Goal: Task Accomplishment & Management: Manage account settings

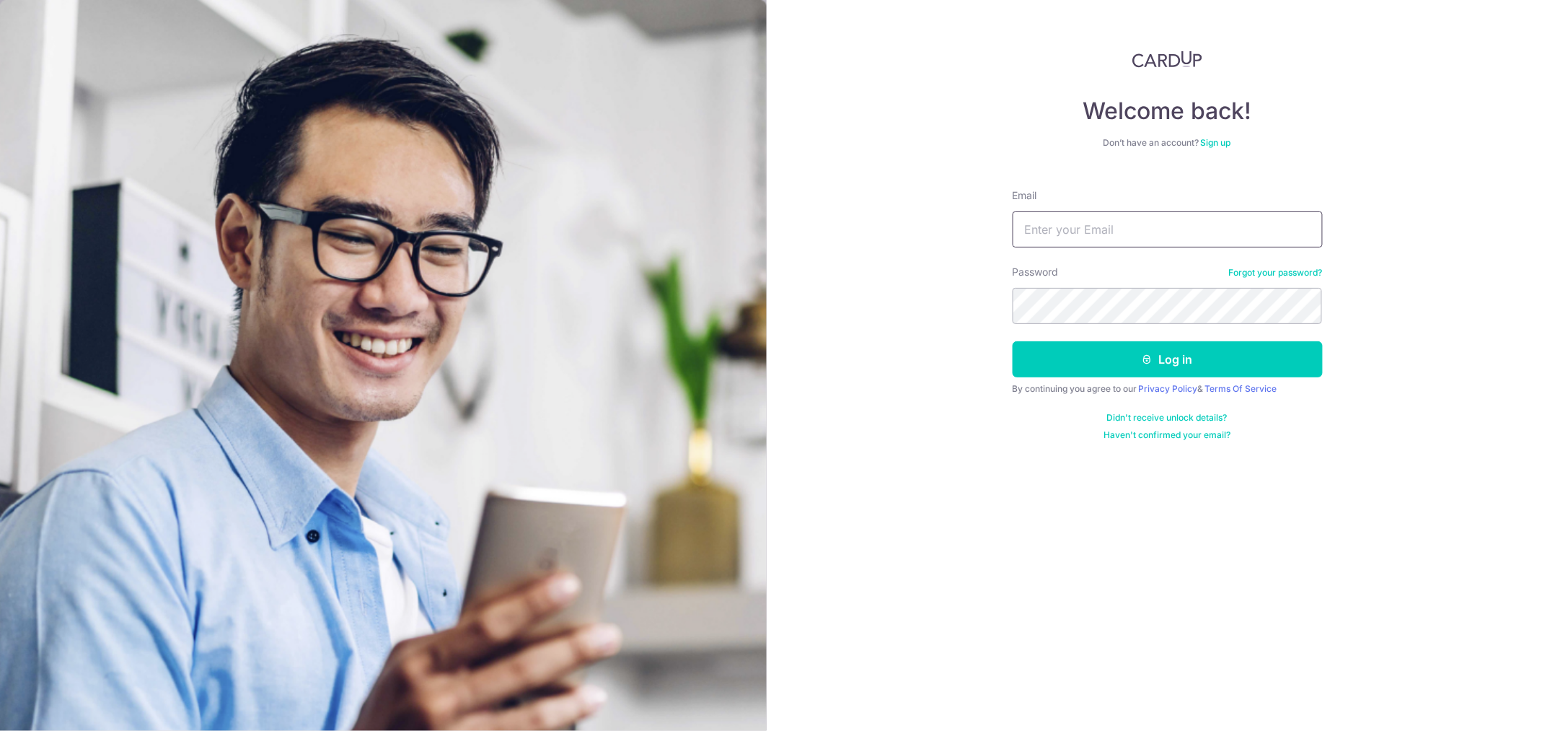
click at [1117, 212] on input "Email" at bounding box center [1168, 230] width 310 height 36
paste input "[EMAIL_ADDRESS][DOMAIN_NAME]"
type input "[EMAIL_ADDRESS][DOMAIN_NAME]"
click at [952, 411] on div "Welcome back! Don’t have an account? Sign up Email contactus@asiapractice.com.s…" at bounding box center [1167, 365] width 801 height 731
click at [1152, 358] on icon "submit" at bounding box center [1147, 358] width 11 height 11
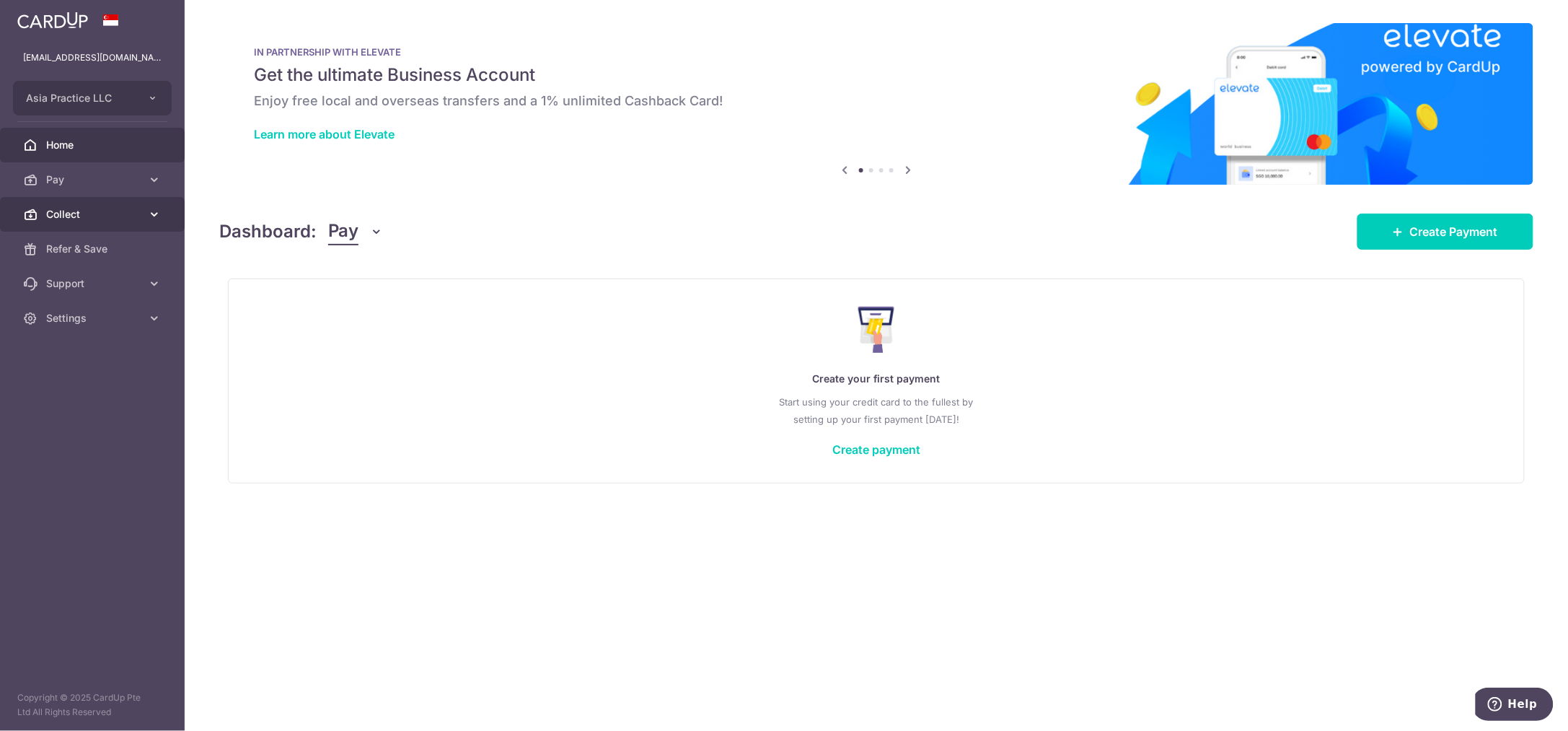
click at [98, 217] on span "Collect" at bounding box center [94, 214] width 95 height 14
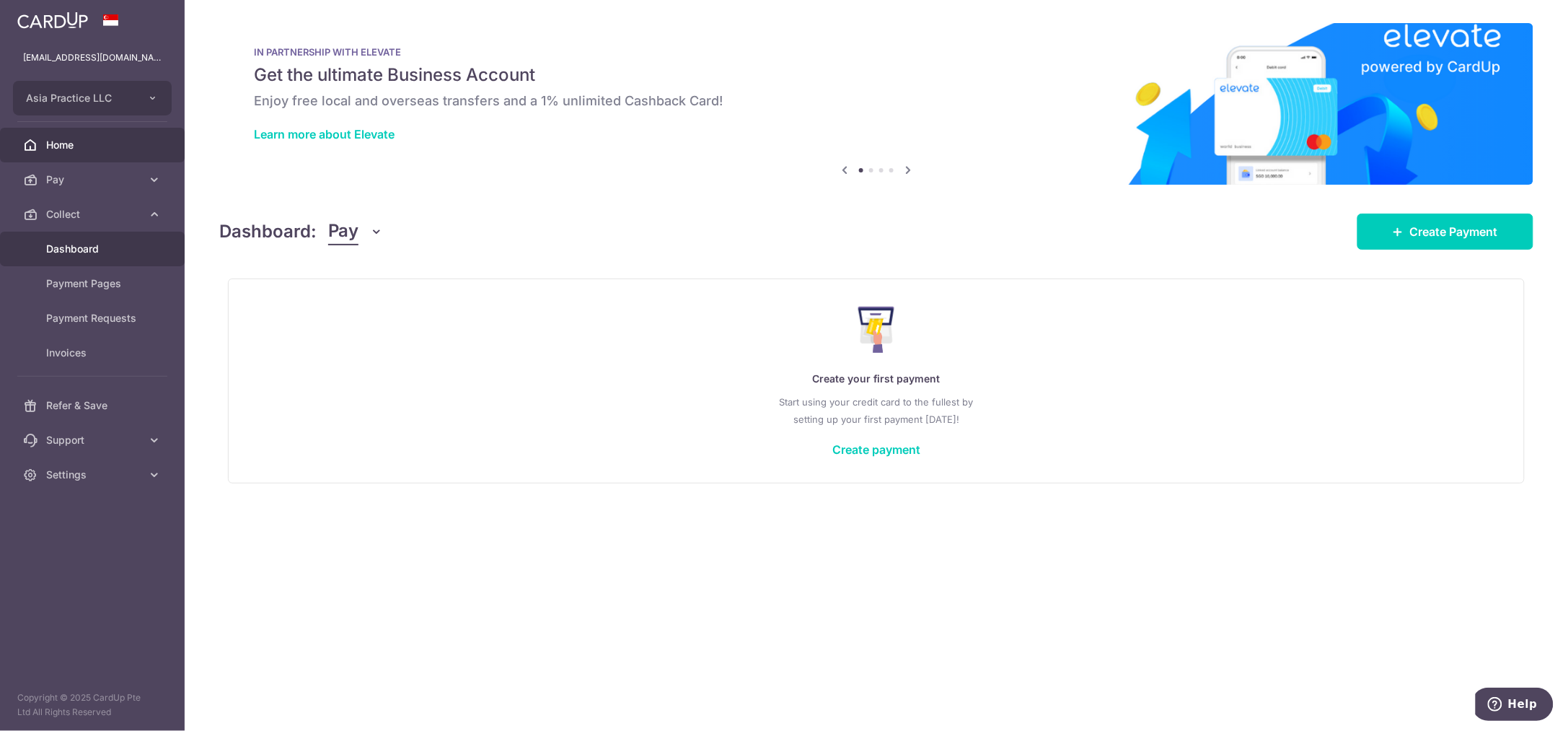
click at [95, 243] on span "Dashboard" at bounding box center [94, 248] width 95 height 14
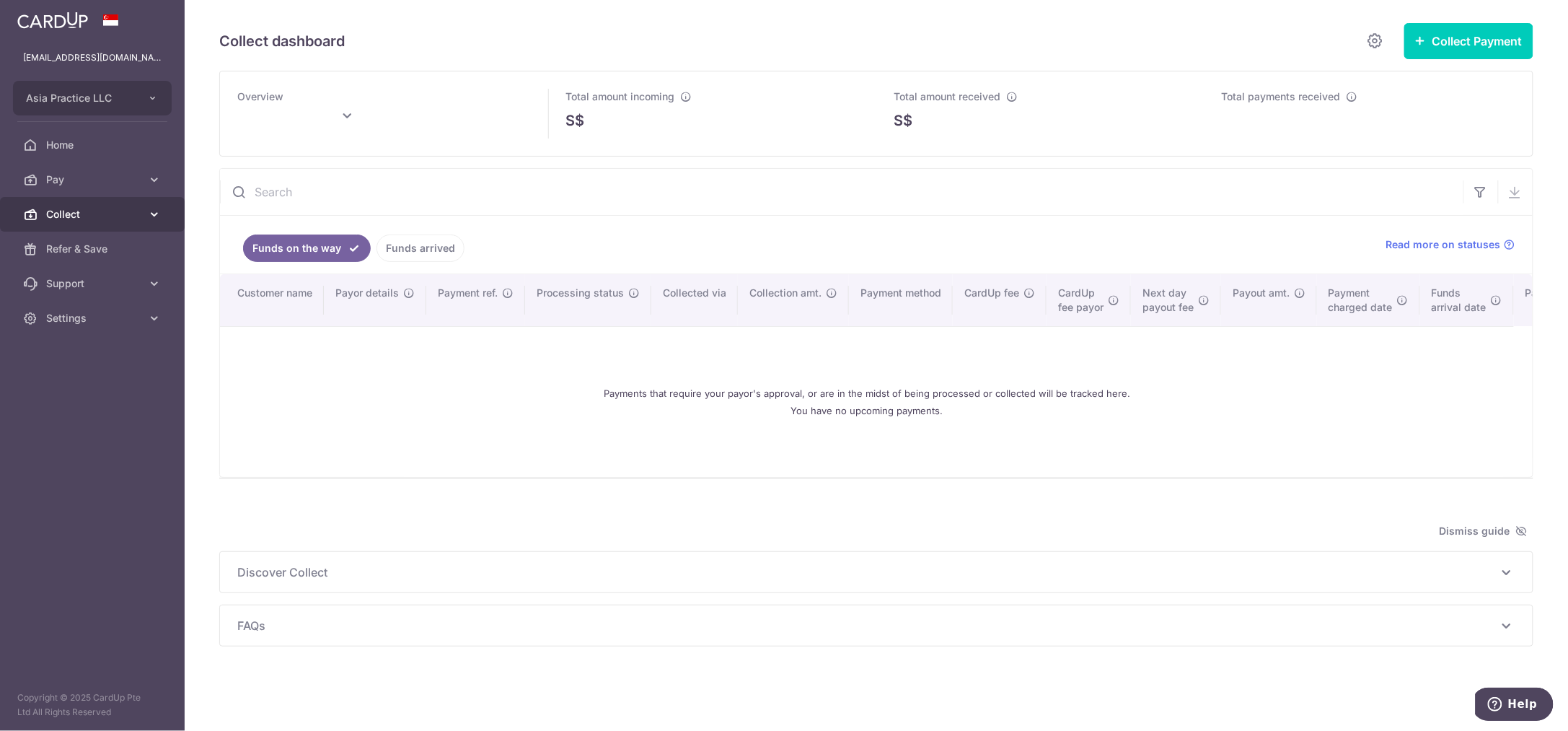
click at [140, 212] on span "Collect" at bounding box center [94, 214] width 95 height 14
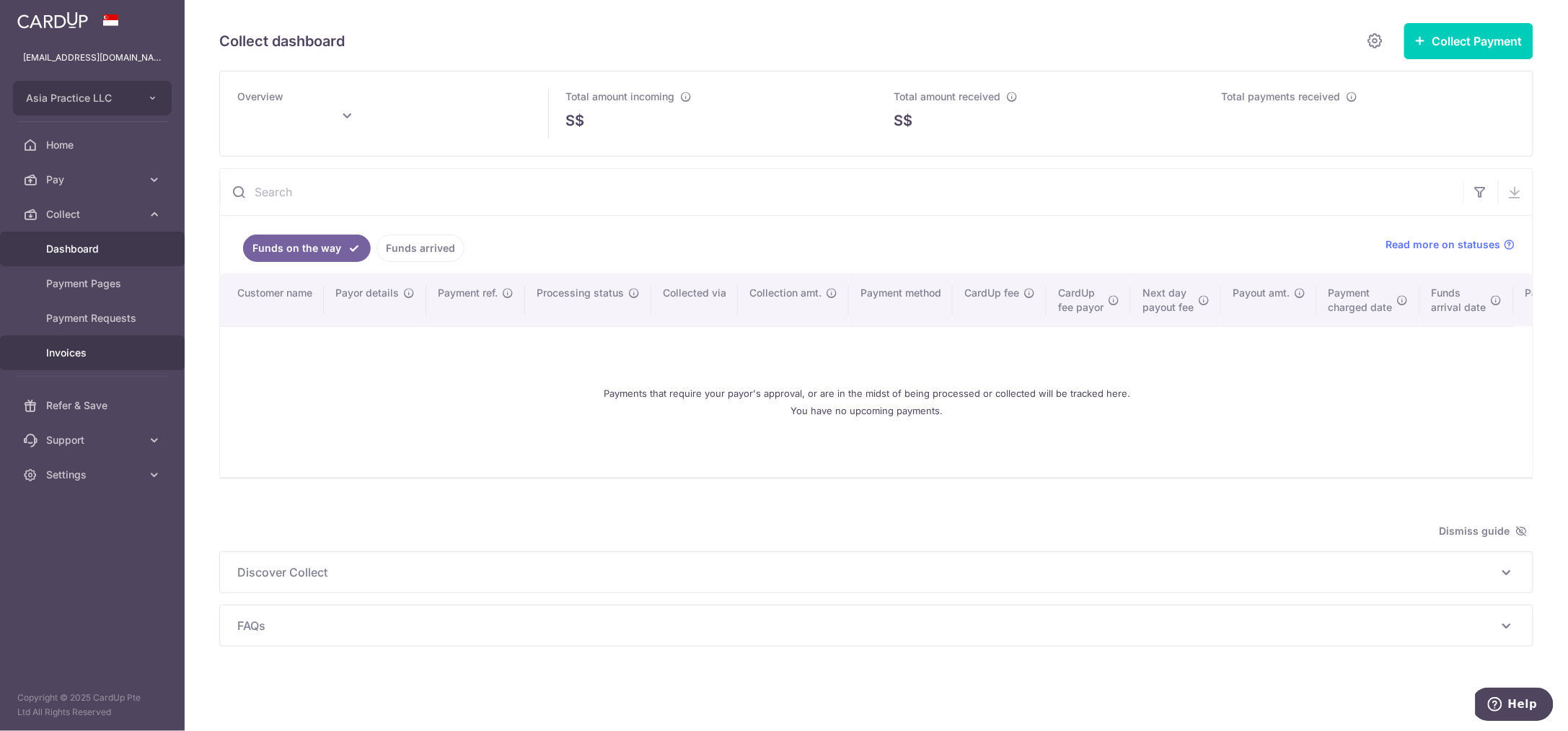
click at [117, 361] on link "Invoices" at bounding box center [92, 352] width 185 height 34
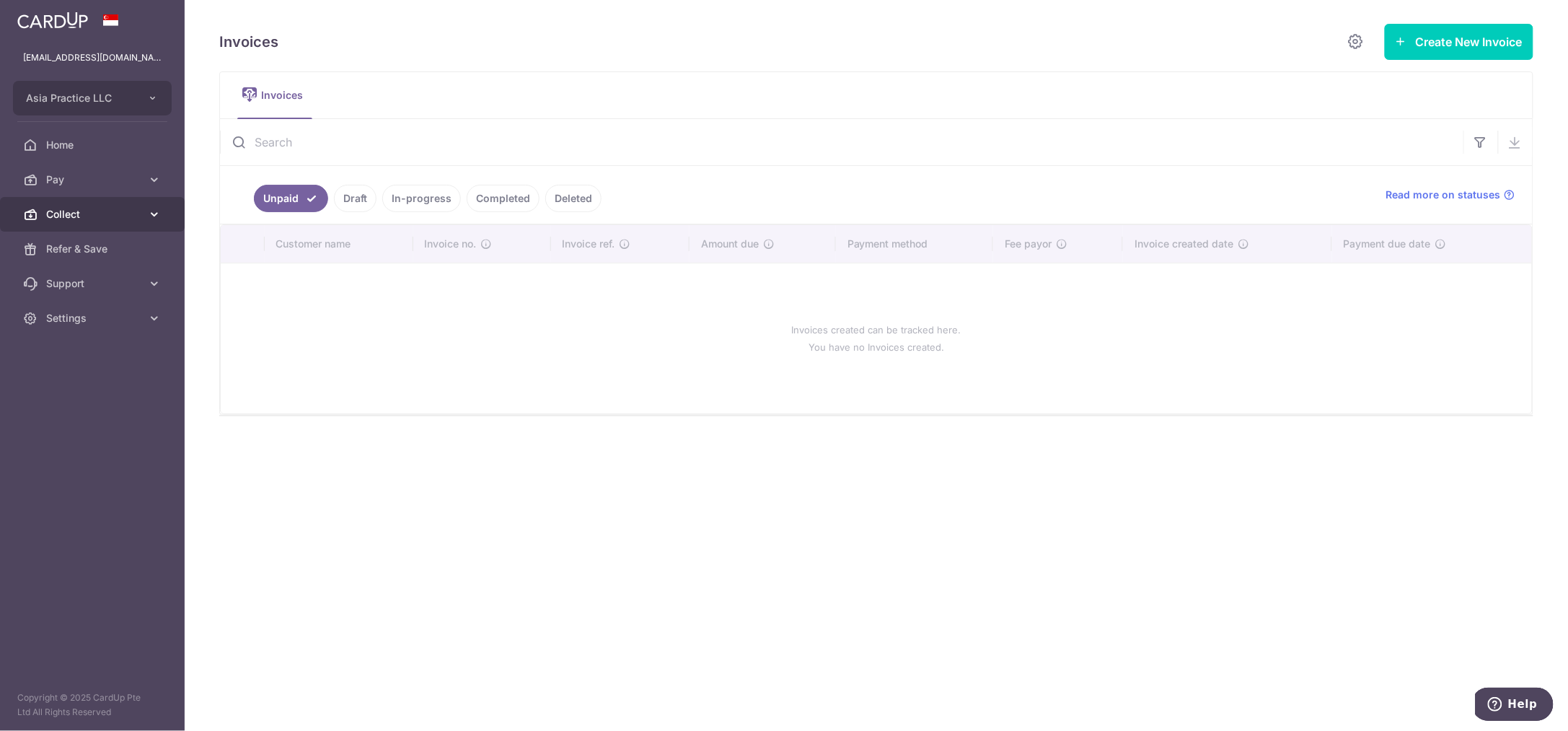
click at [134, 212] on span "Collect" at bounding box center [94, 214] width 95 height 14
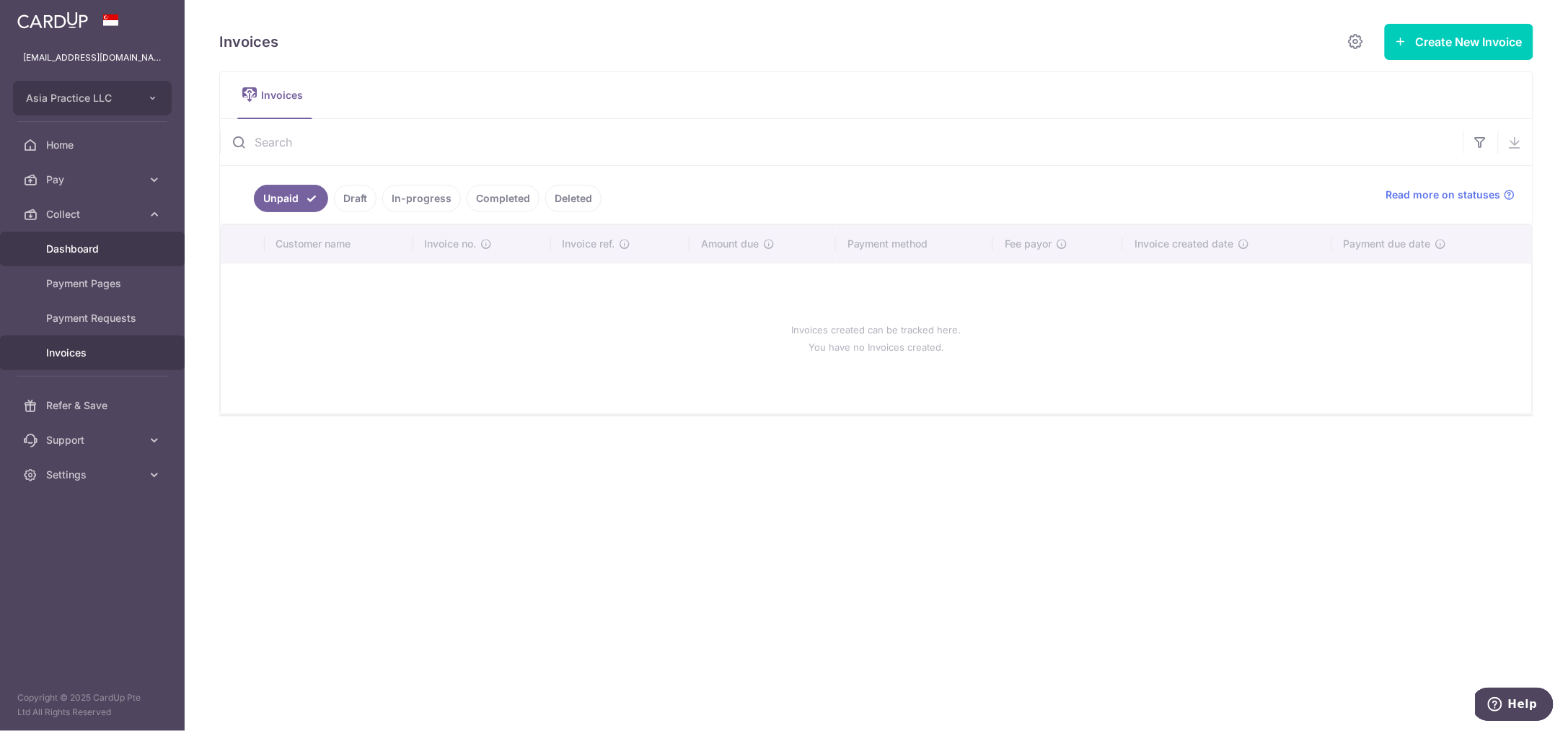
click at [104, 254] on span "Dashboard" at bounding box center [94, 248] width 95 height 14
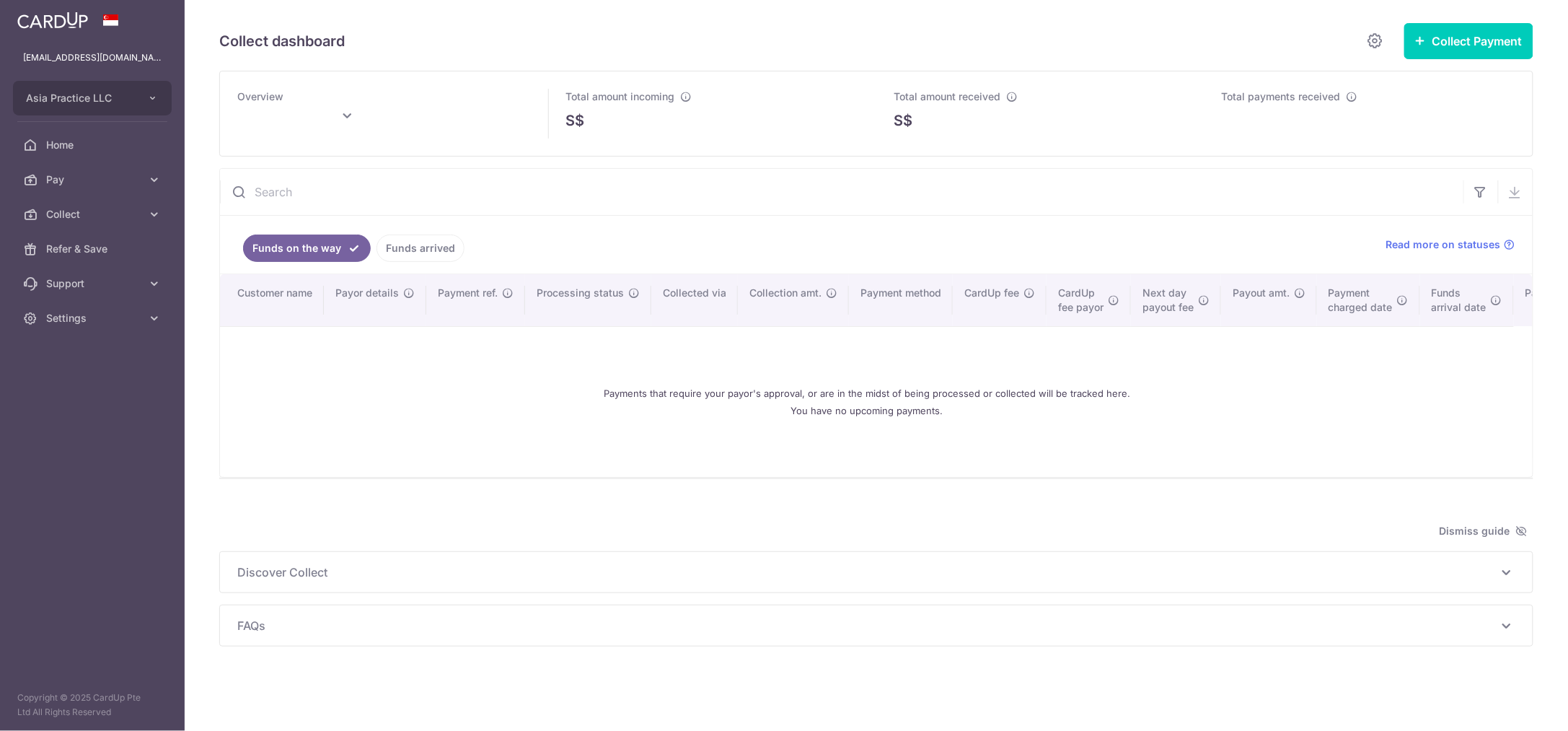
type input "[DATE]"
click at [117, 95] on span "Asia Practice LLC" at bounding box center [79, 97] width 107 height 14
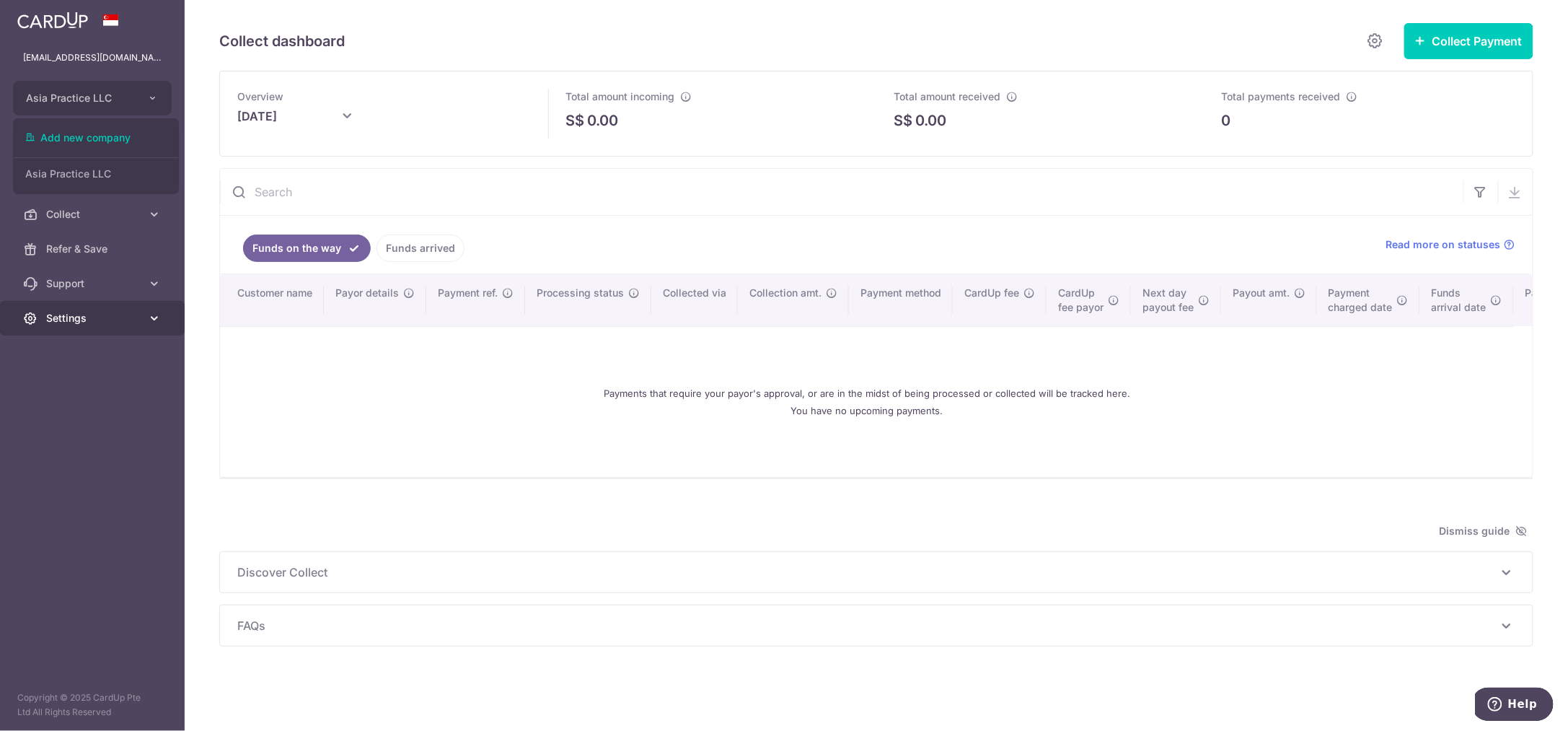
click at [105, 313] on span "Settings" at bounding box center [94, 318] width 95 height 14
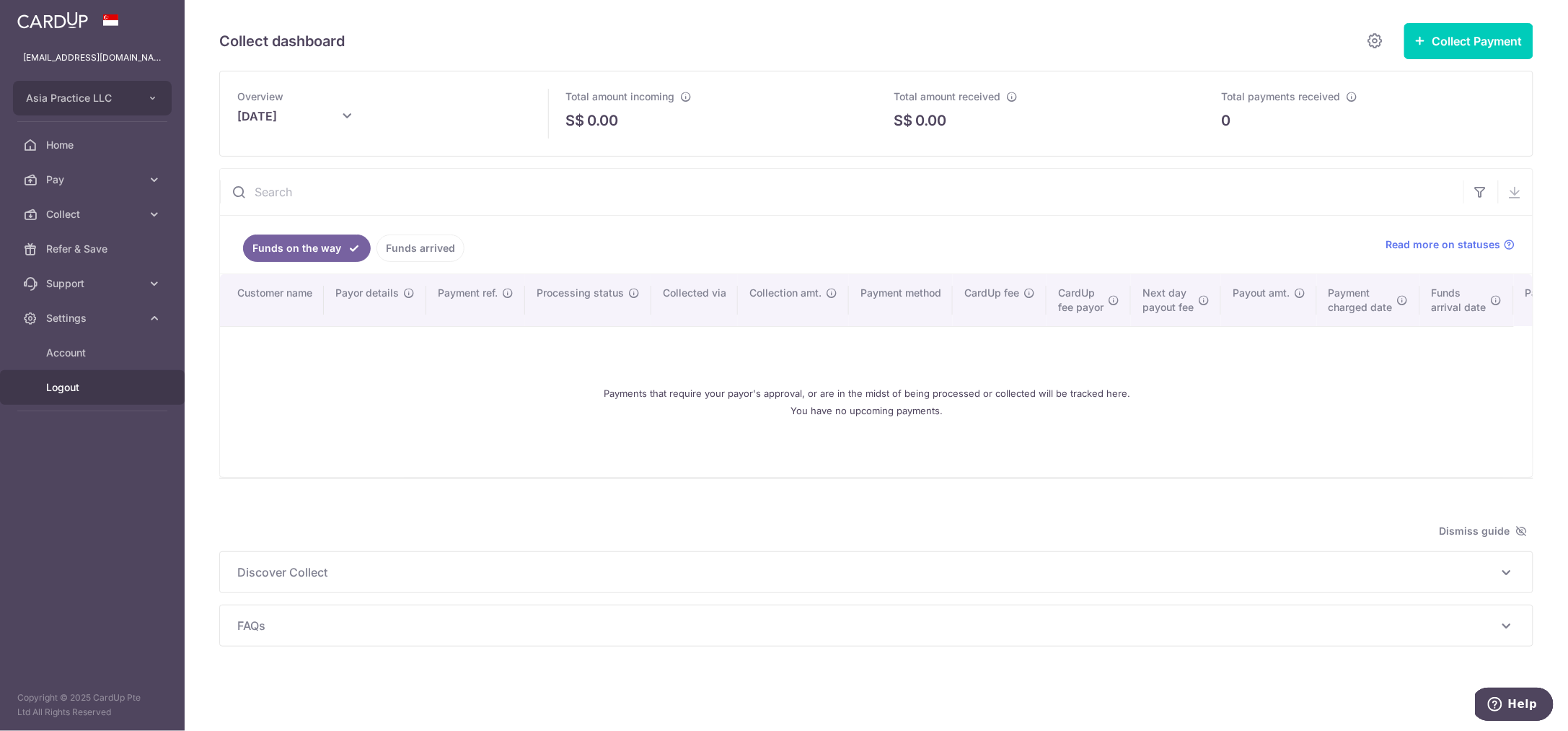
click at [67, 391] on span "Logout" at bounding box center [94, 387] width 95 height 14
